Goal: Task Accomplishment & Management: Use online tool/utility

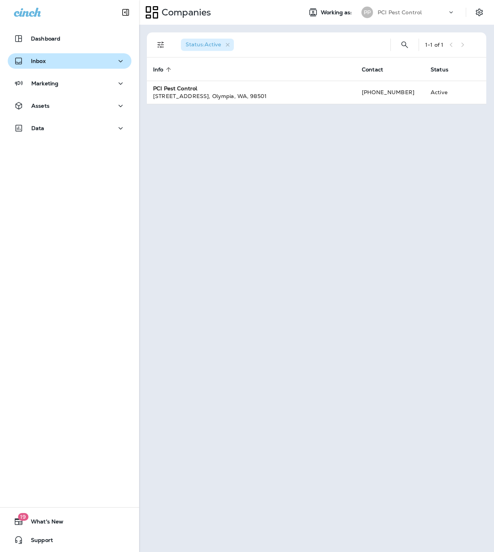
click at [61, 58] on div "Inbox" at bounding box center [69, 61] width 111 height 10
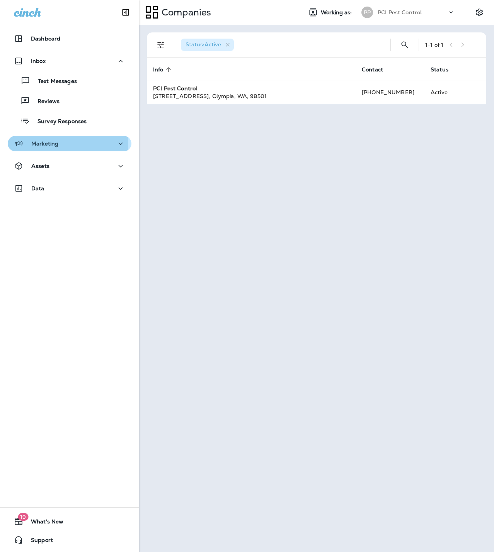
click at [46, 143] on p "Marketing" at bounding box center [44, 144] width 27 height 6
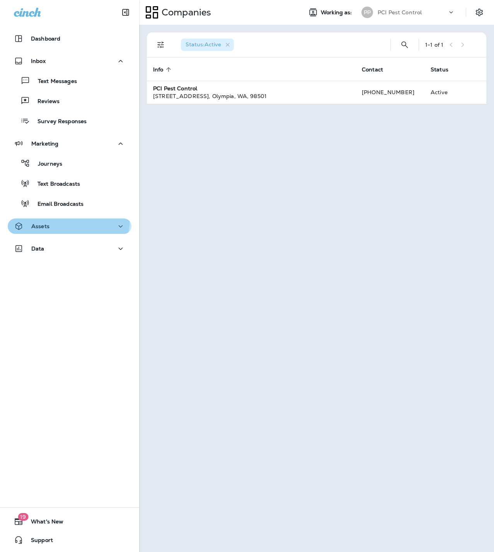
click at [59, 219] on button "Assets" at bounding box center [70, 226] width 124 height 15
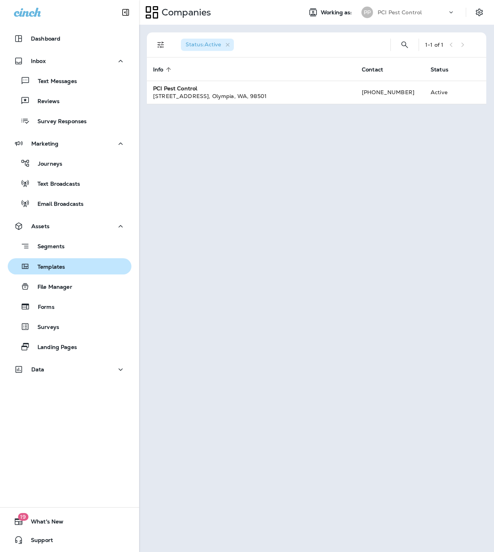
click at [49, 268] on p "Templates" at bounding box center [47, 267] width 35 height 7
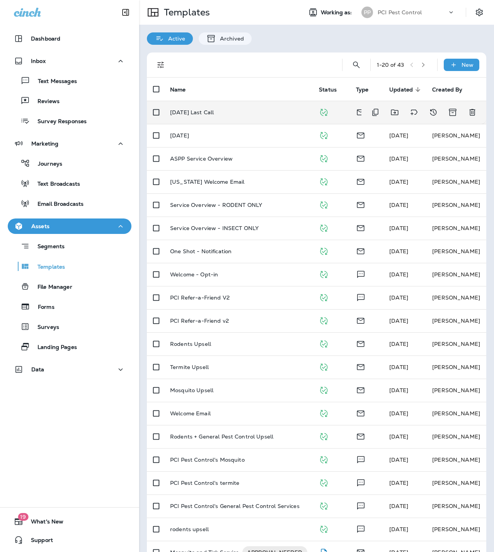
click at [207, 110] on p "[DATE] Last Call" at bounding box center [192, 112] width 44 height 6
